Goal: Transaction & Acquisition: Purchase product/service

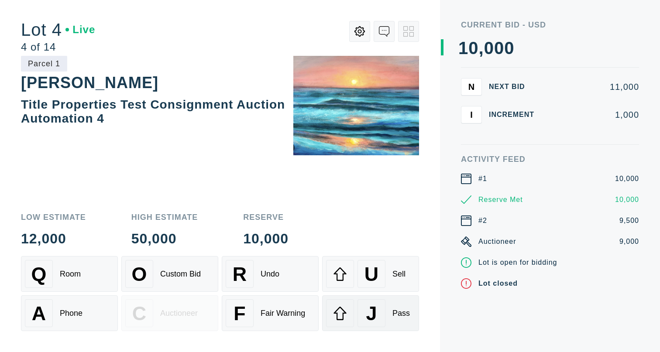
click at [383, 313] on div "J" at bounding box center [372, 314] width 28 height 28
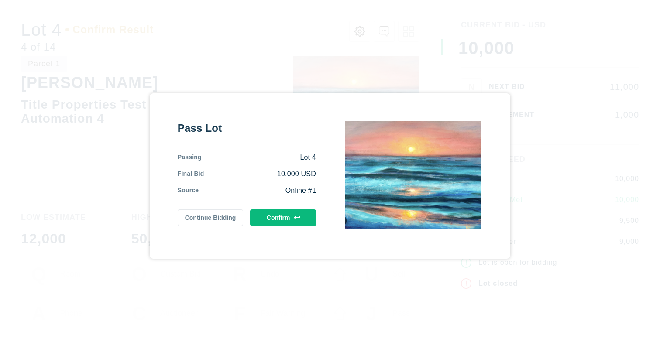
click at [214, 220] on button "Continue Bidding" at bounding box center [211, 218] width 66 height 17
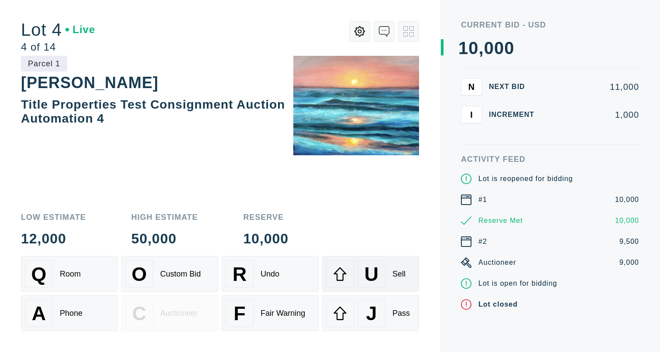
click at [373, 283] on span "U" at bounding box center [372, 274] width 14 height 22
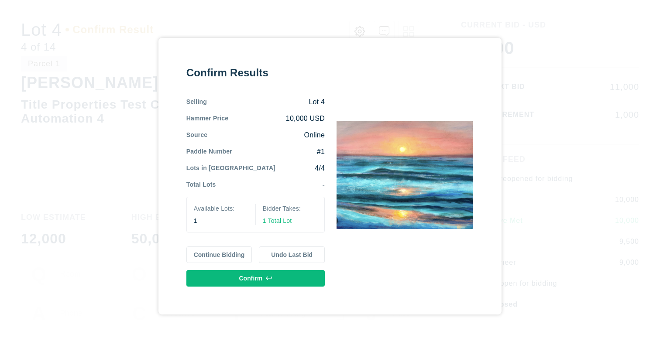
click at [276, 280] on button "Confirm" at bounding box center [255, 278] width 138 height 17
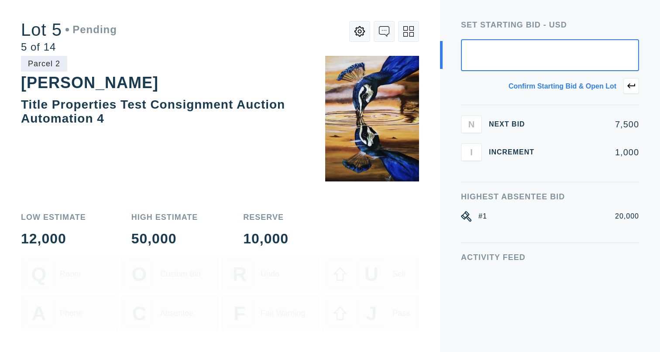
click at [549, 61] on input "text" at bounding box center [550, 55] width 178 height 32
type input "7,500"
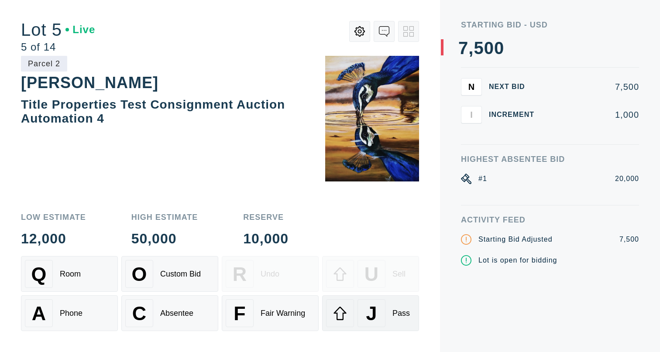
click at [376, 320] on span "J" at bounding box center [371, 314] width 11 height 22
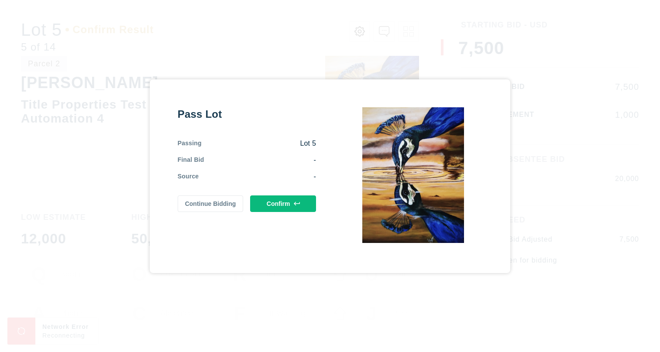
click at [232, 202] on button "Continue Bidding" at bounding box center [211, 204] width 66 height 17
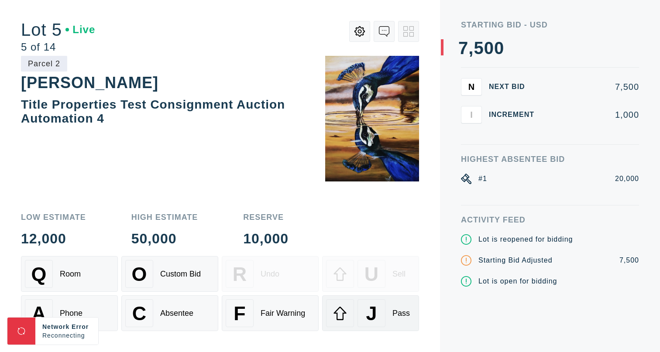
click at [355, 304] on div "J Pass" at bounding box center [370, 314] width 89 height 28
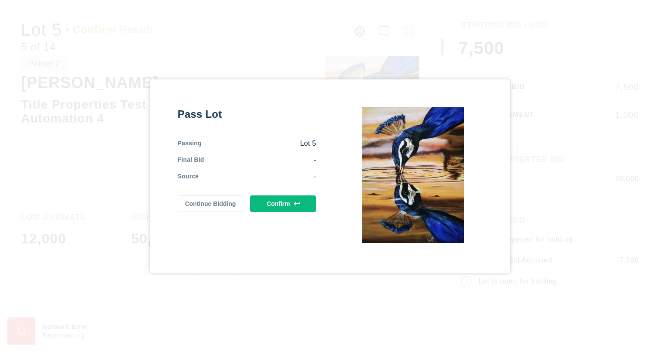
click at [212, 203] on button "Continue Bidding" at bounding box center [211, 204] width 66 height 17
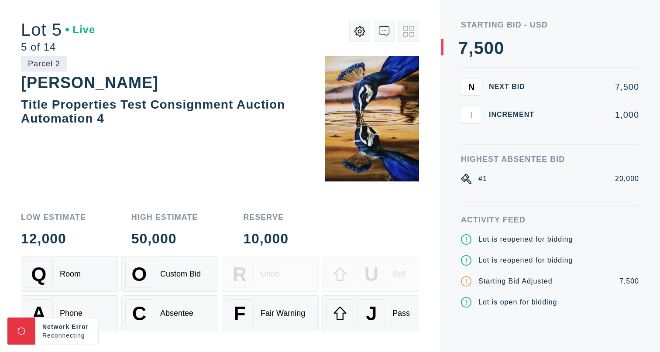
click at [304, 28] on div at bounding box center [257, 36] width 324 height 31
click at [188, 316] on div "Absentee" at bounding box center [176, 313] width 33 height 9
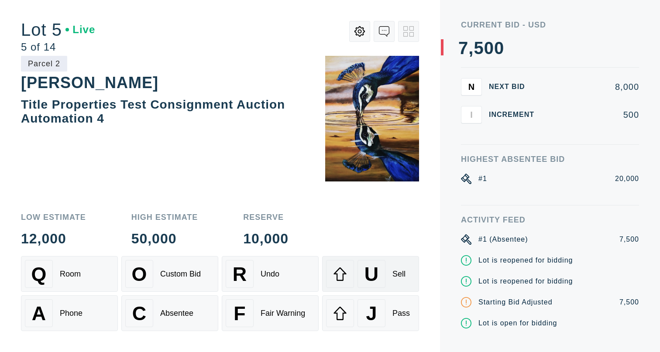
click at [375, 277] on span "U" at bounding box center [372, 274] width 14 height 22
select select "2"
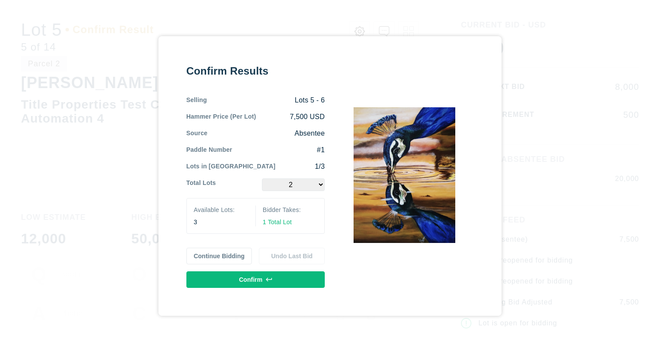
click at [269, 281] on icon at bounding box center [269, 280] width 6 height 6
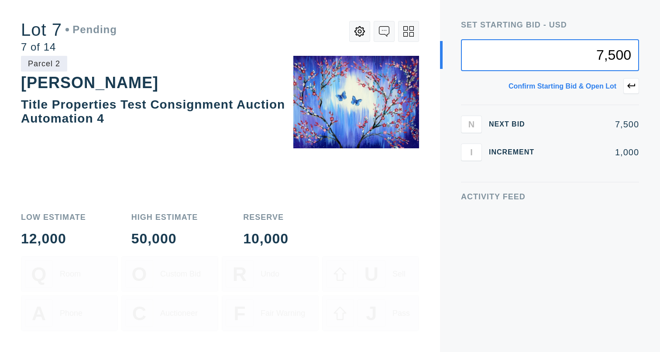
type input "7,500"
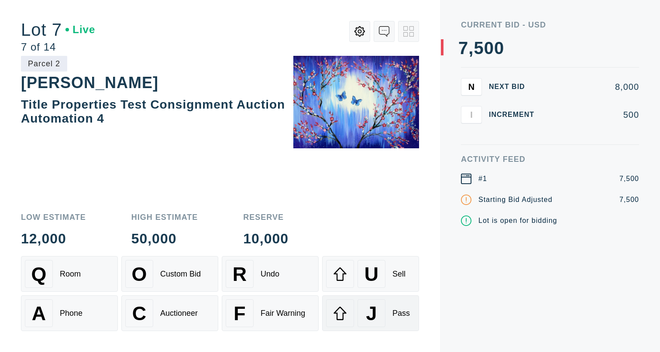
click at [369, 313] on span "J" at bounding box center [371, 314] width 11 height 22
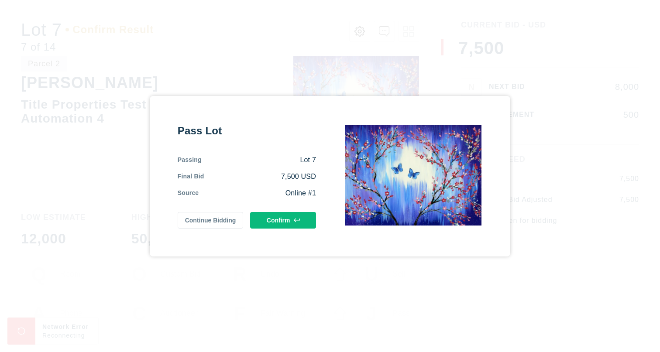
click at [227, 223] on button "Continue Bidding" at bounding box center [211, 220] width 66 height 17
